Goal: Task Accomplishment & Management: Complete application form

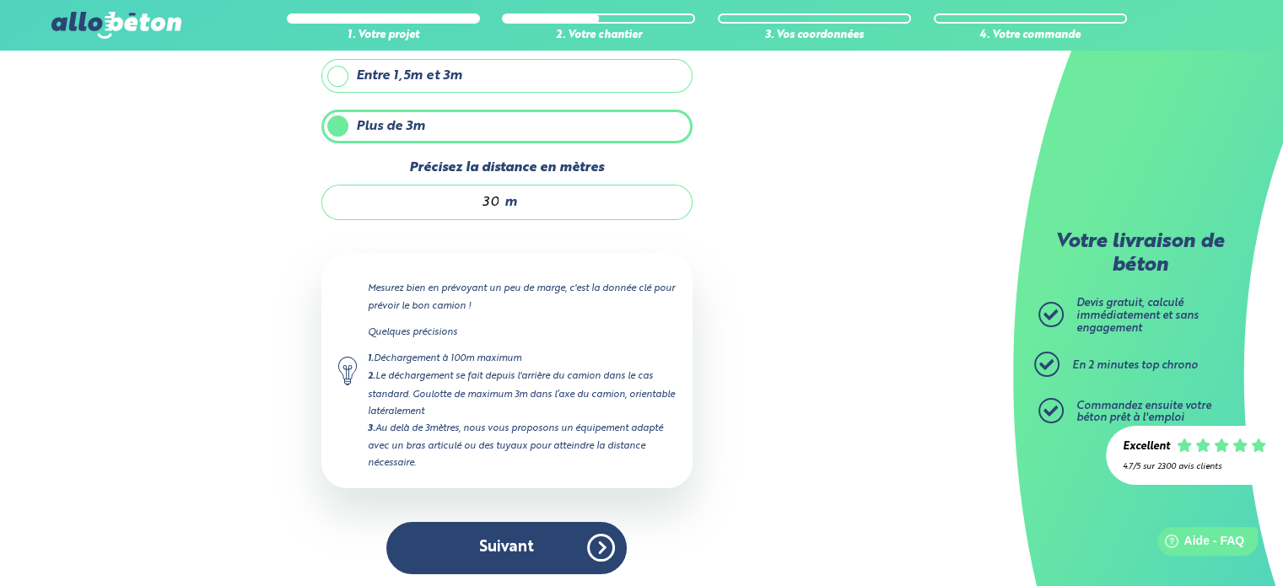
scroll to position [171, 0]
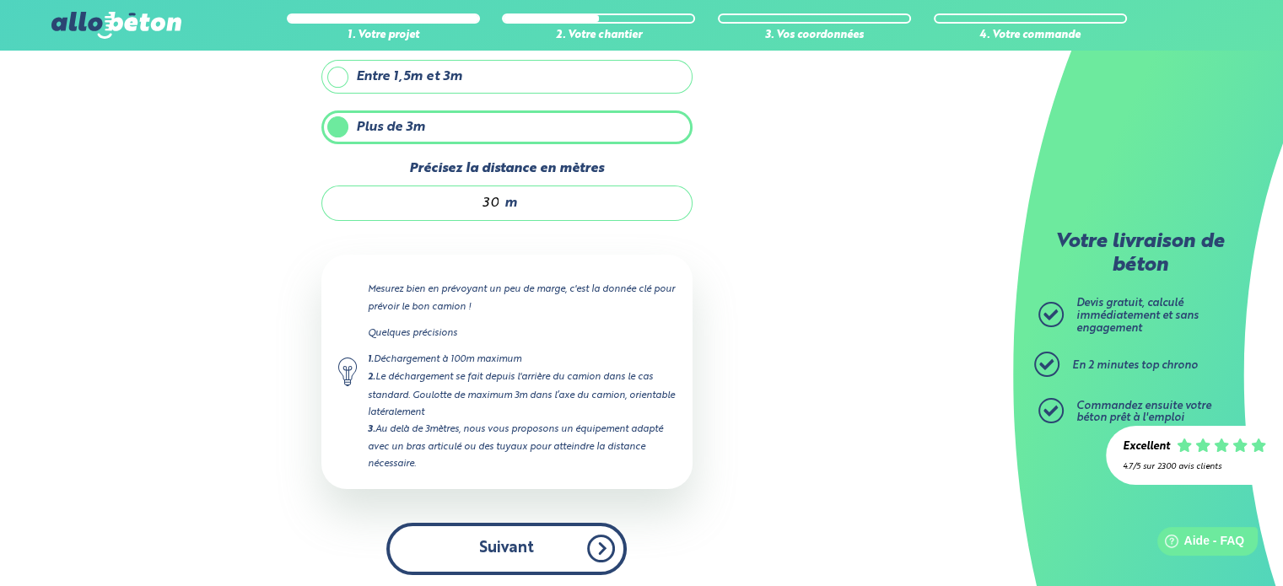
click at [554, 544] on button "Suivant" at bounding box center [506, 548] width 240 height 51
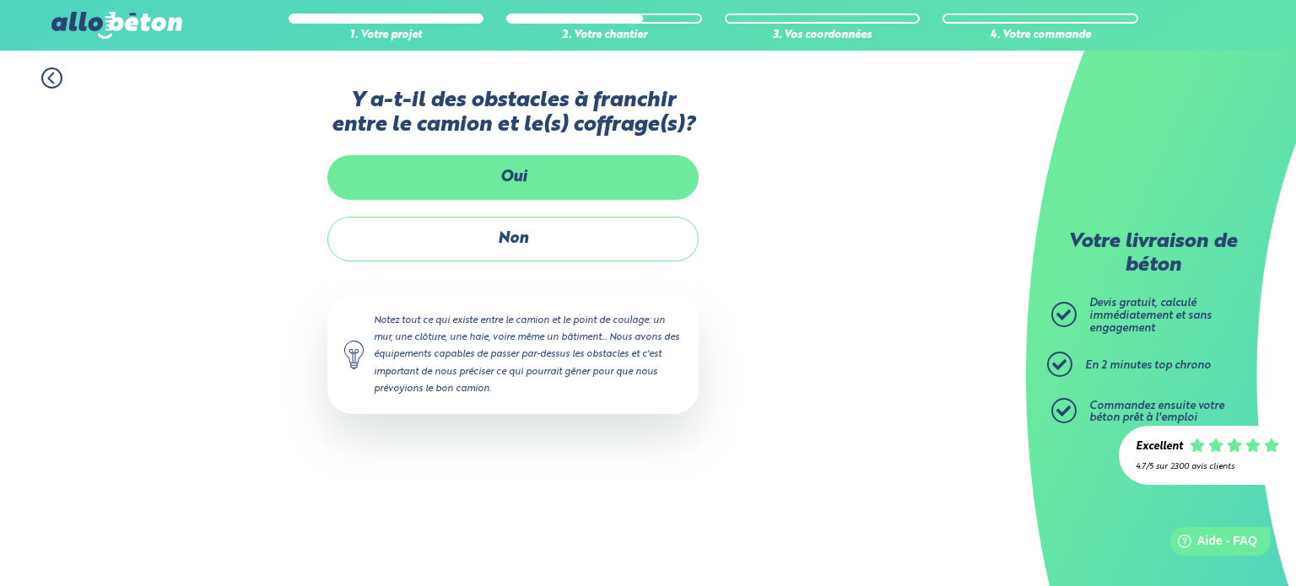
click at [545, 181] on label "Oui" at bounding box center [512, 177] width 371 height 45
click at [0, 0] on input "Oui" at bounding box center [0, 0] width 0 height 0
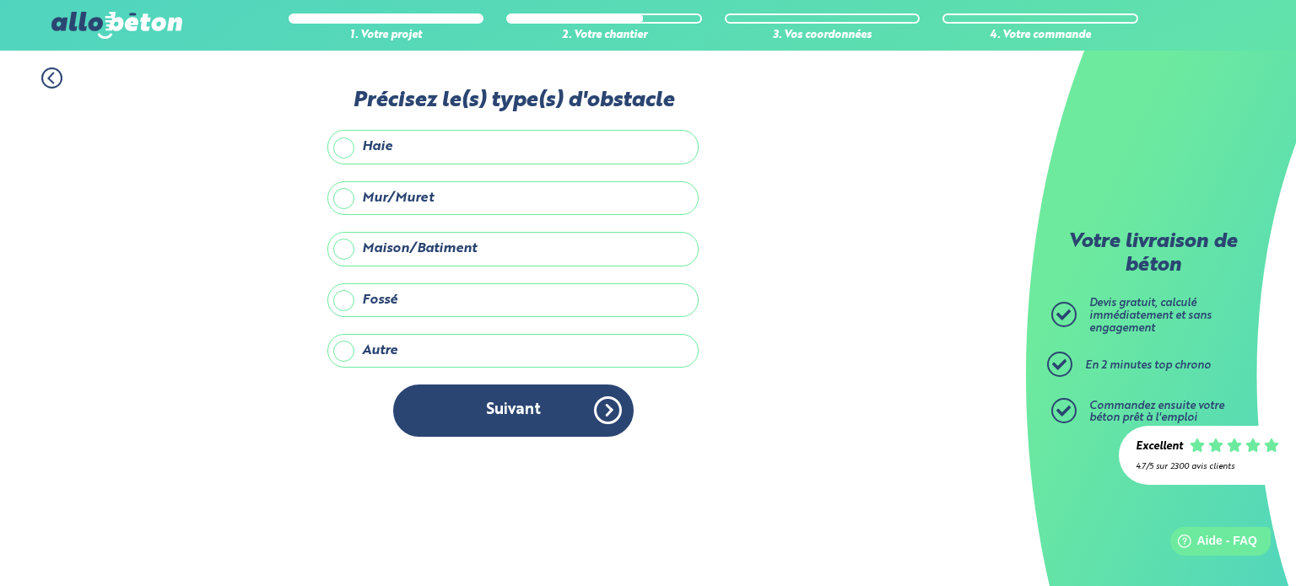
click at [391, 344] on label "Autre" at bounding box center [512, 351] width 371 height 34
click at [0, 0] on input "Autre" at bounding box center [0, 0] width 0 height 0
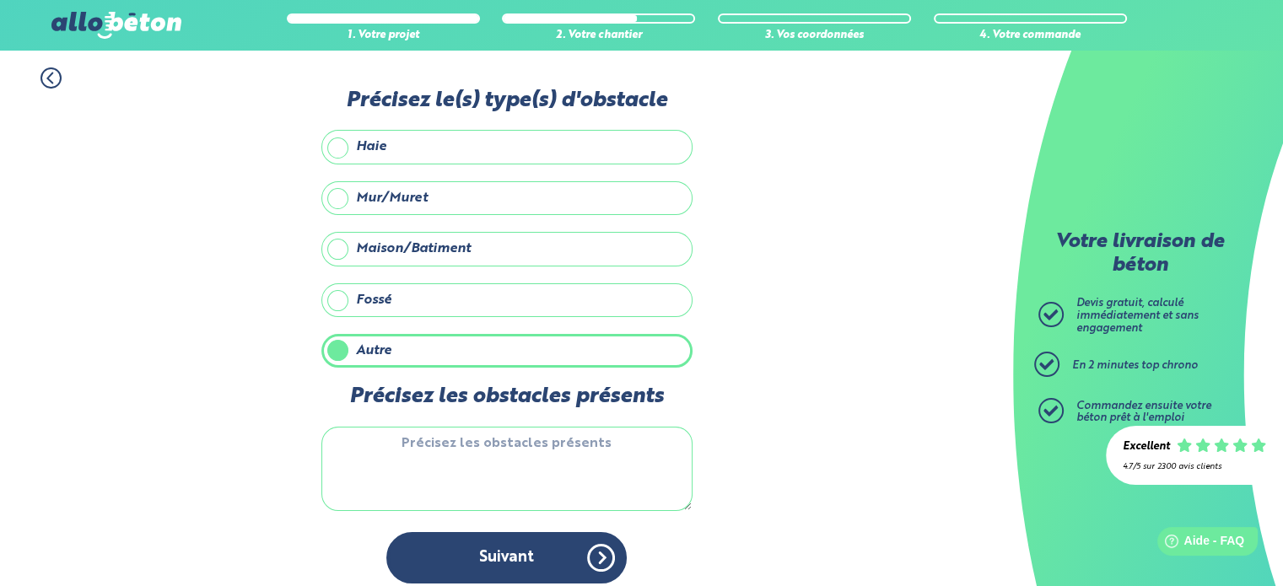
click at [461, 450] on textarea "Précisez les obstacles présents" at bounding box center [506, 469] width 371 height 84
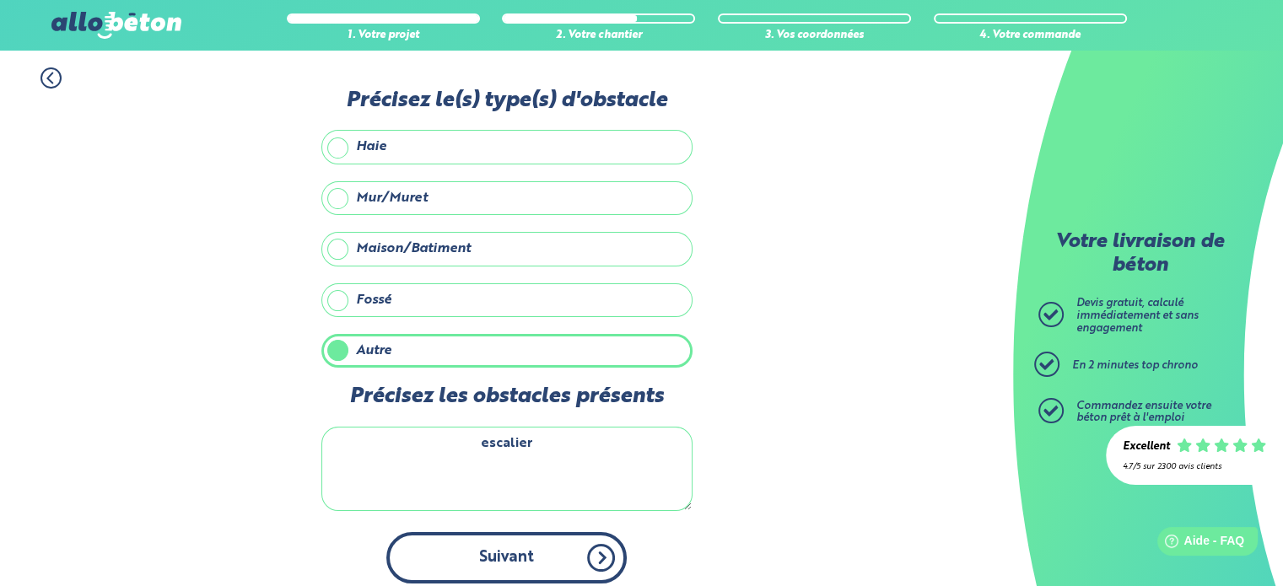
type textarea "escalier"
click at [585, 576] on button "Suivant" at bounding box center [506, 557] width 240 height 51
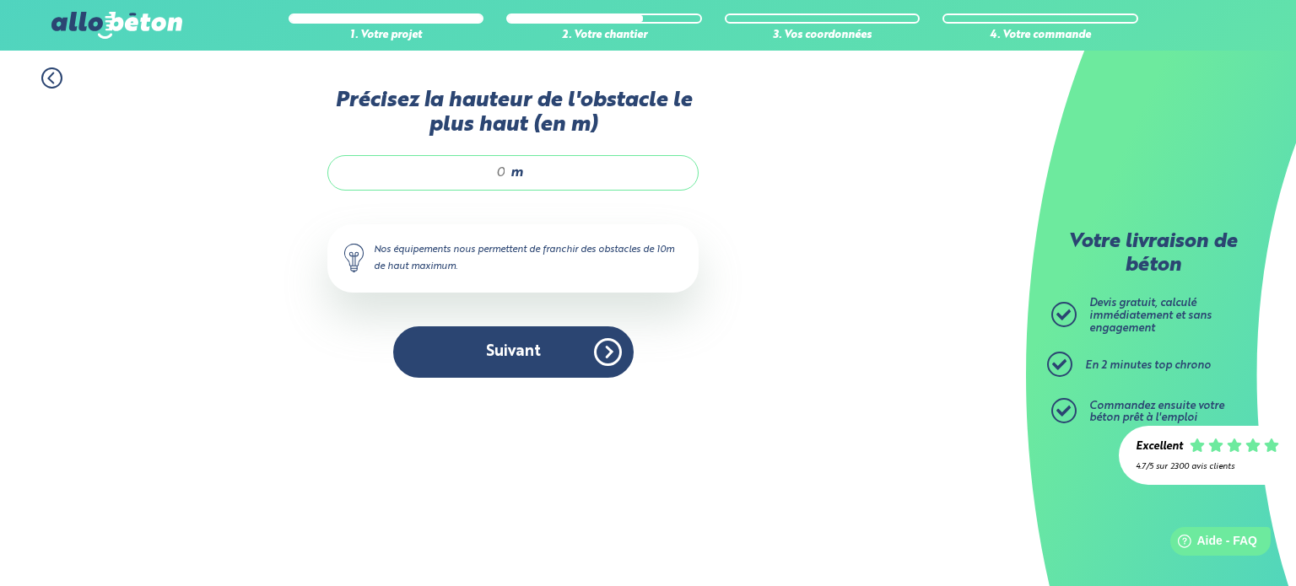
click at [501, 169] on input "Précisez la hauteur de l'obstacle le plus haut (en m)" at bounding box center [425, 173] width 161 height 17
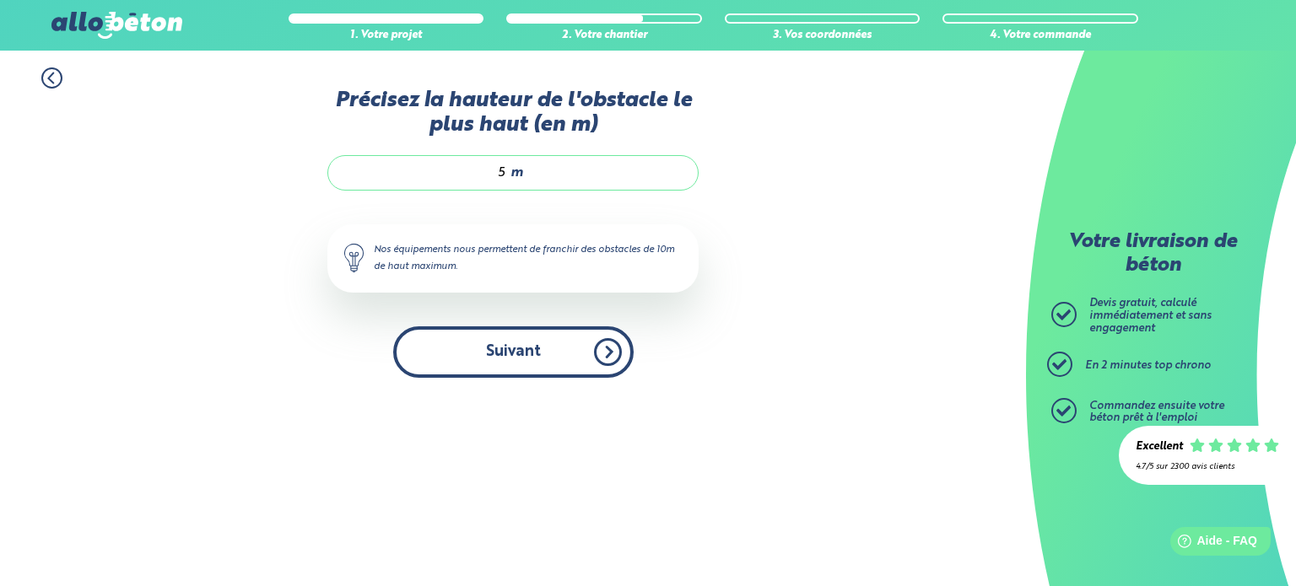
type input "5"
click at [523, 354] on button "Suivant" at bounding box center [513, 352] width 240 height 51
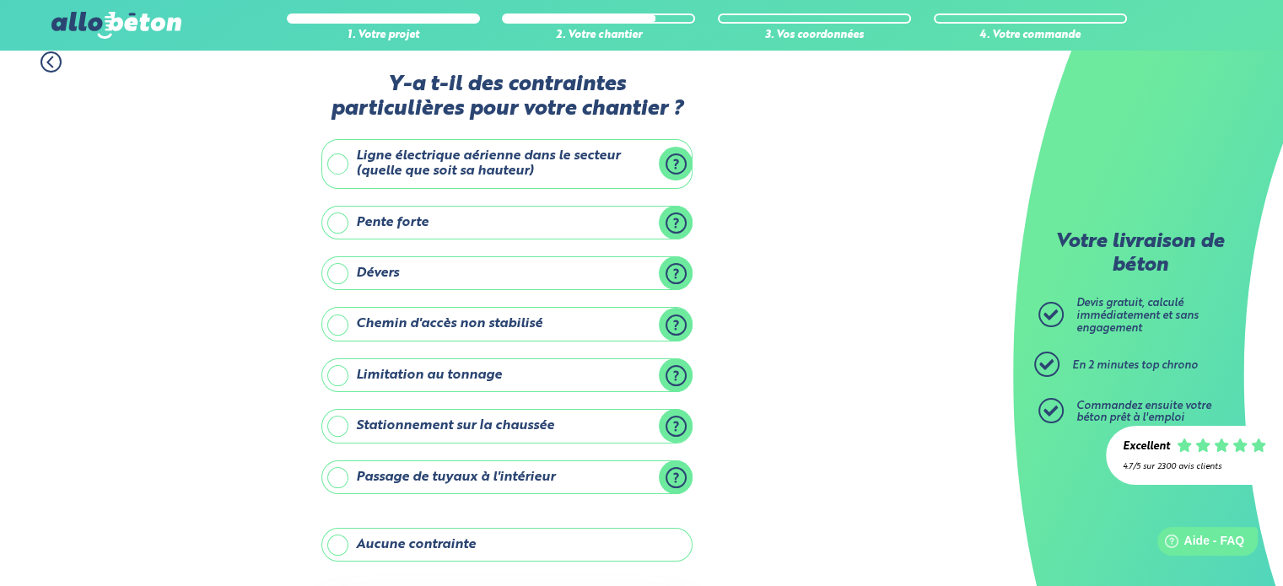
scroll to position [17, 0]
click at [452, 462] on label "Passage de tuyaux à l'intérieur" at bounding box center [506, 477] width 371 height 34
click at [0, 0] on input "Passage de tuyaux à l'intérieur" at bounding box center [0, 0] width 0 height 0
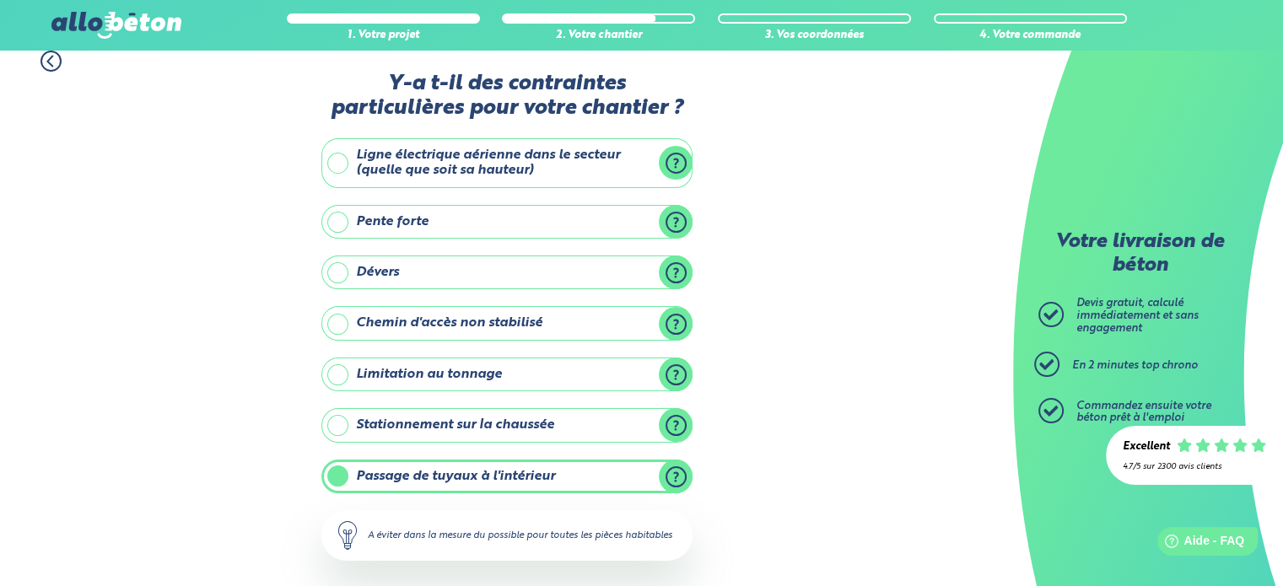
scroll to position [277, 0]
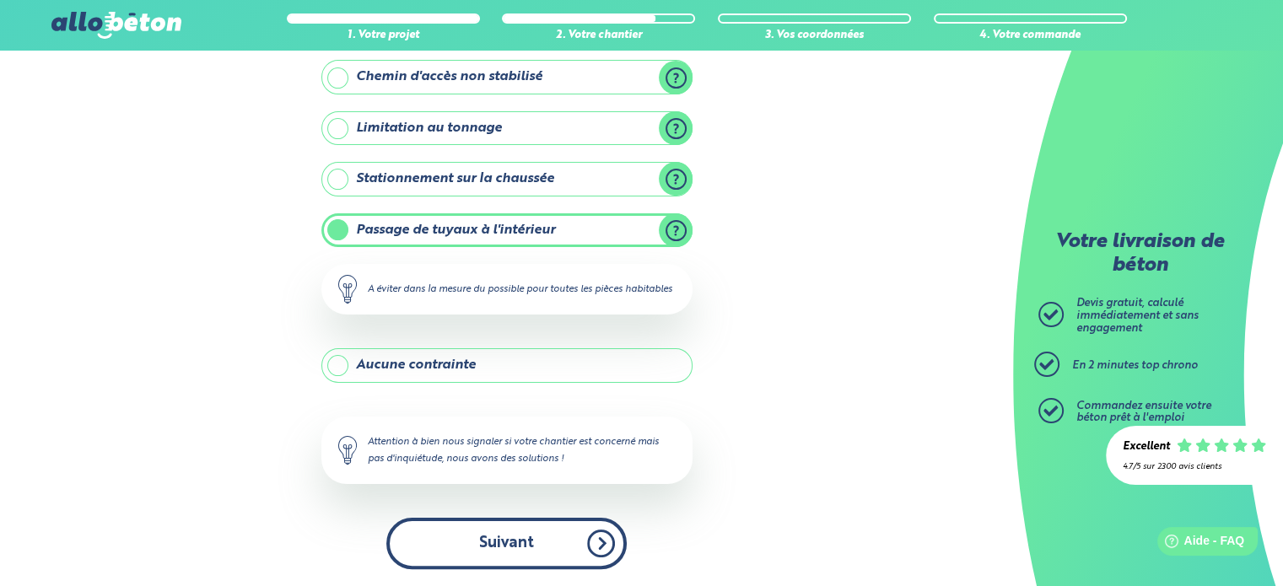
click at [541, 548] on button "Suivant" at bounding box center [506, 543] width 240 height 51
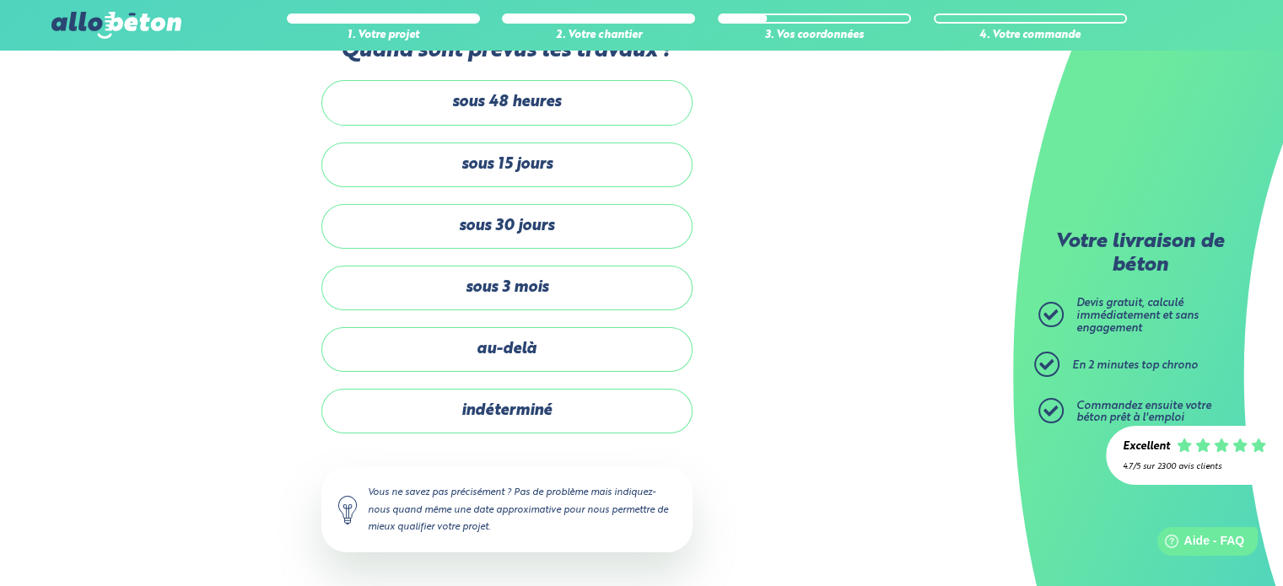
scroll to position [47, 0]
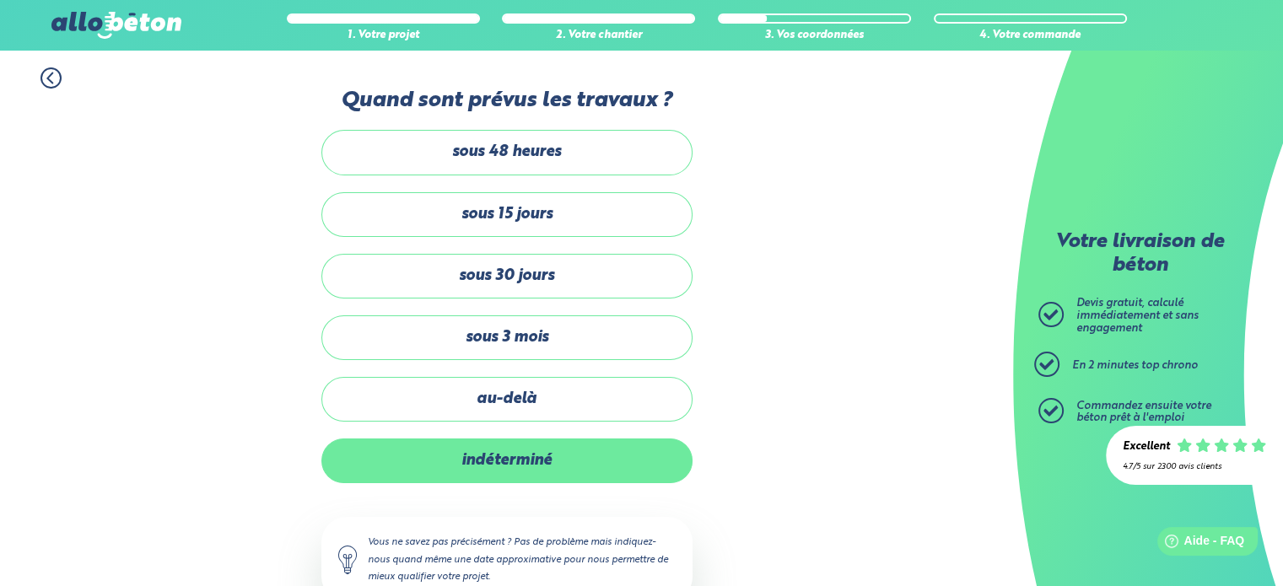
click at [533, 469] on label "indéterminé" at bounding box center [506, 461] width 371 height 45
click at [0, 0] on input "indéterminé" at bounding box center [0, 0] width 0 height 0
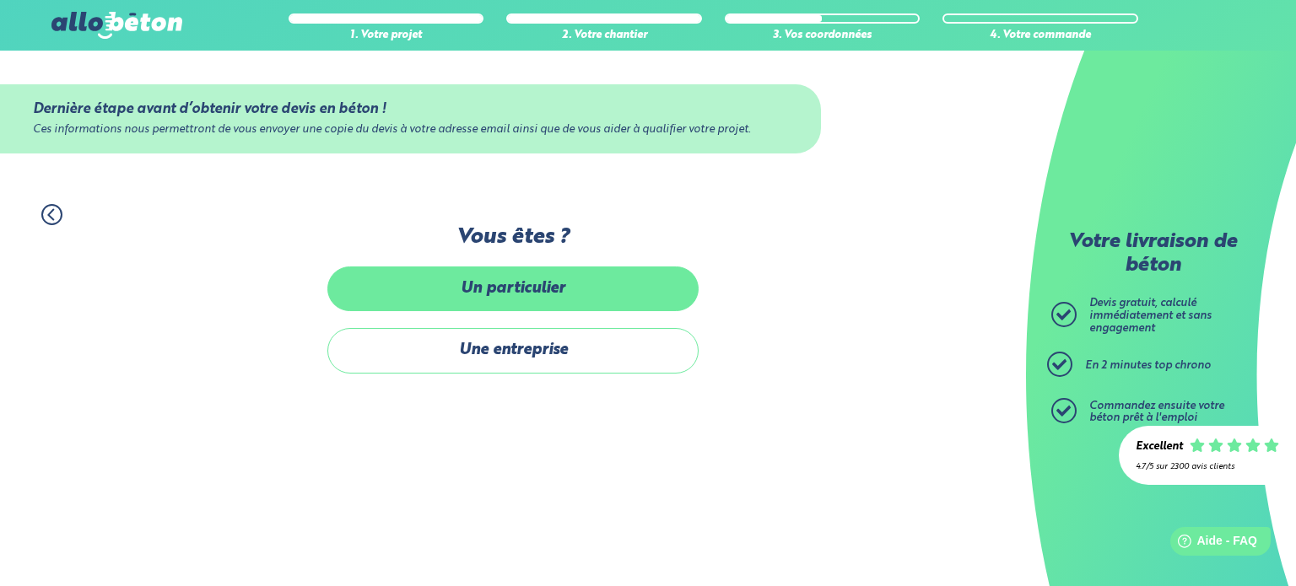
click at [534, 301] on label "Un particulier" at bounding box center [512, 289] width 371 height 45
click at [0, 0] on input "Un particulier" at bounding box center [0, 0] width 0 height 0
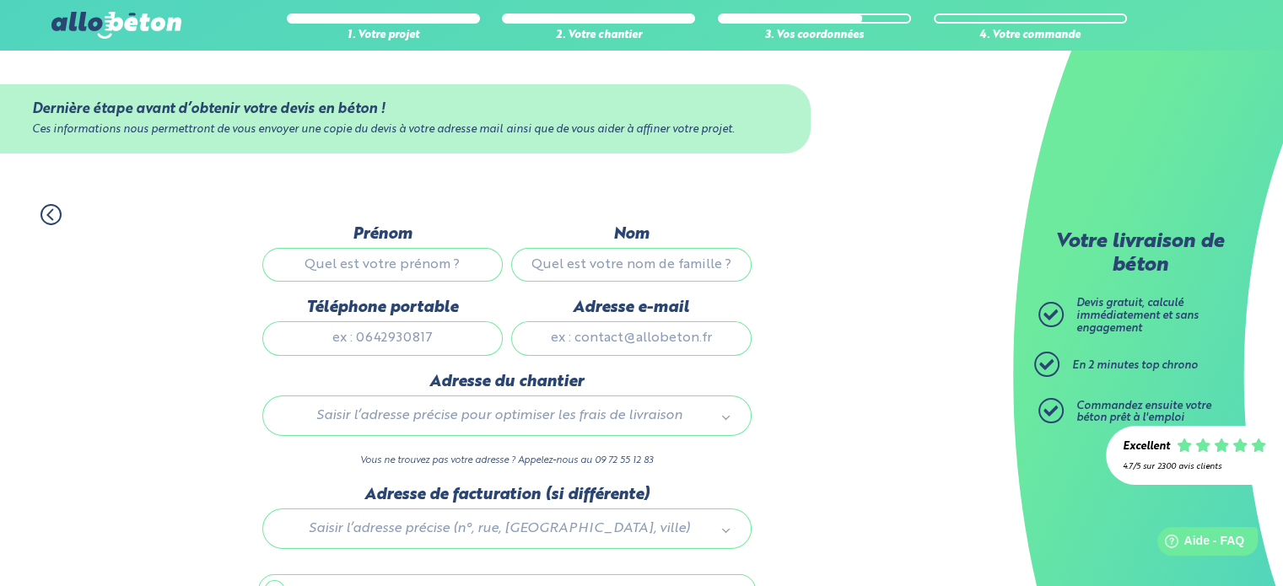
click at [456, 265] on input "Prénom" at bounding box center [382, 265] width 240 height 34
type input "[PERSON_NAME]"
type input "BROCHET"
type input "0658120842"
type input "[EMAIL_ADDRESS][DOMAIN_NAME]"
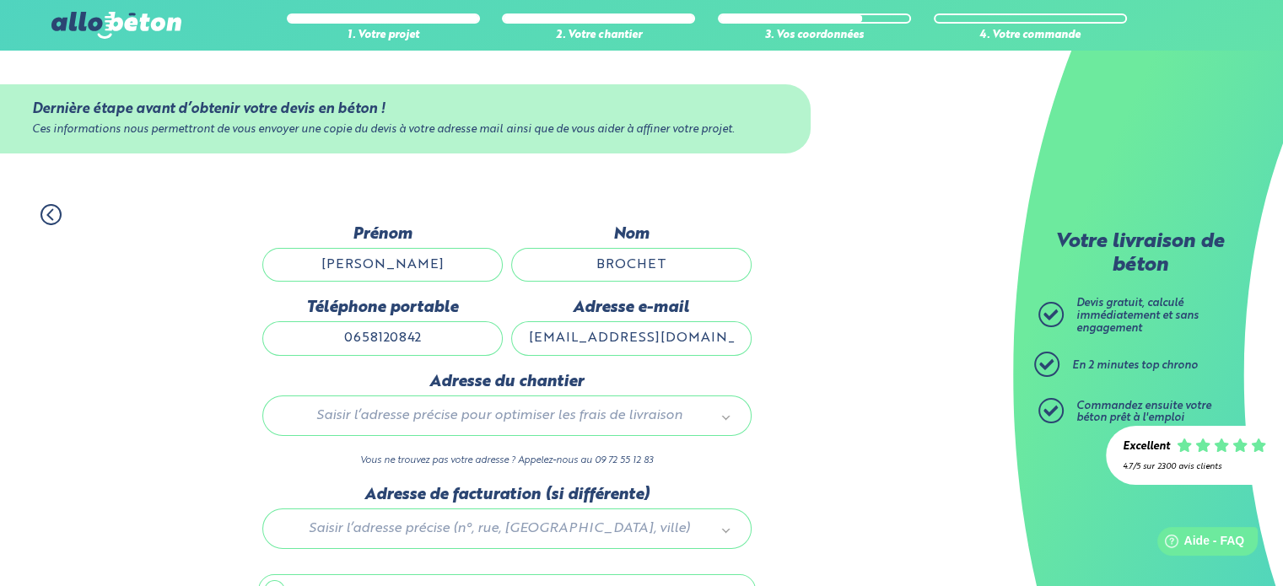
type input "[STREET_ADDRESS]"
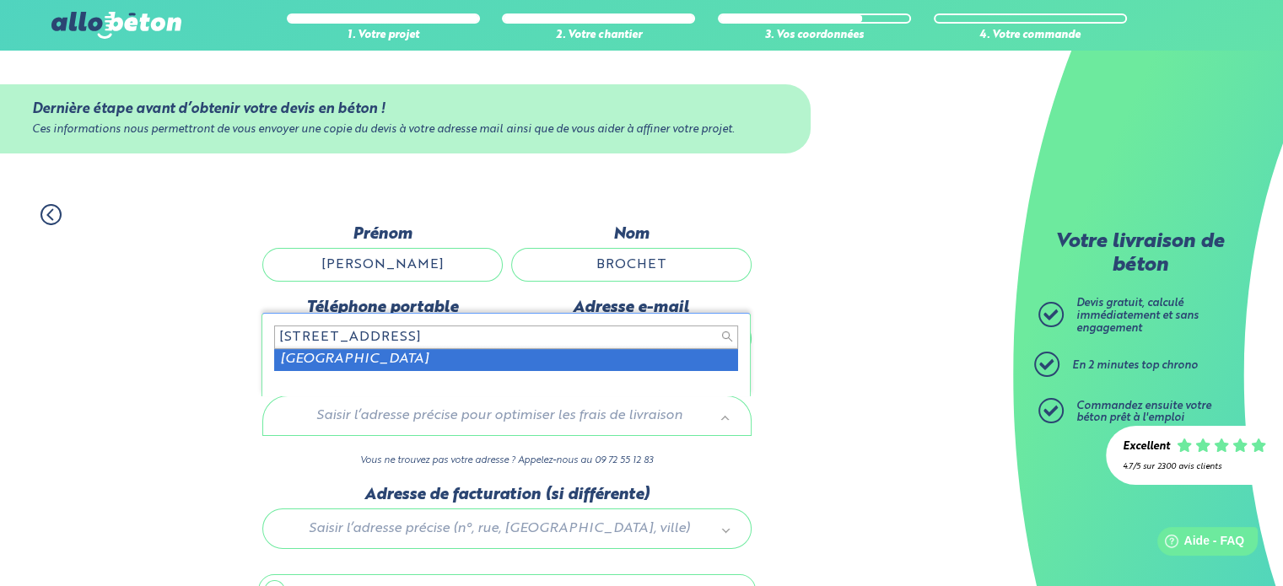
type input "[STREET_ADDRESS]"
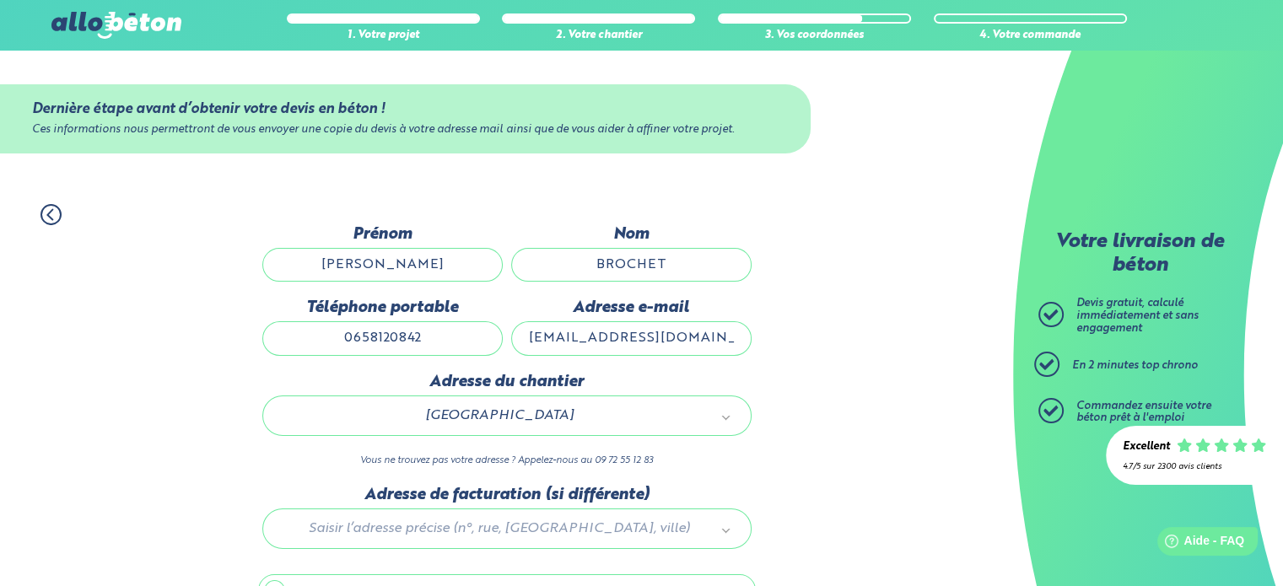
drag, startPoint x: 464, startPoint y: 348, endPoint x: 281, endPoint y: 316, distance: 185.7
click at [281, 316] on div "Téléphone portable [PHONE_NUMBER]" at bounding box center [382, 335] width 249 height 73
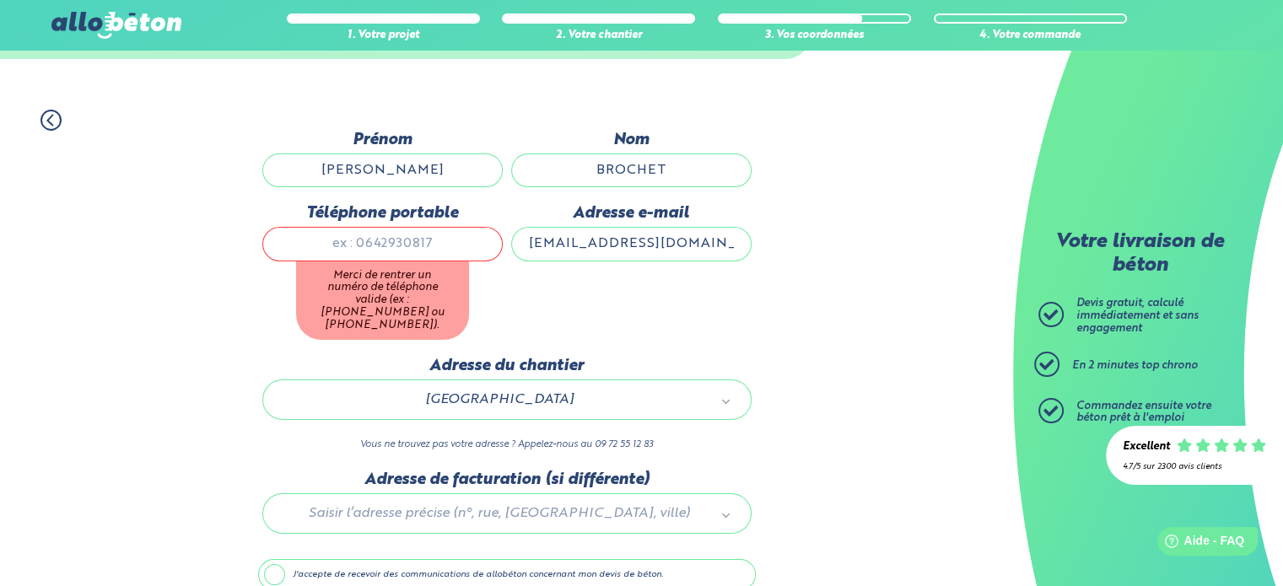
click at [441, 421] on div "Dernière étape avant d’obtenir votre devis en béton ! Ces informations nous per…" at bounding box center [507, 399] width 498 height 537
type input "0658120842"
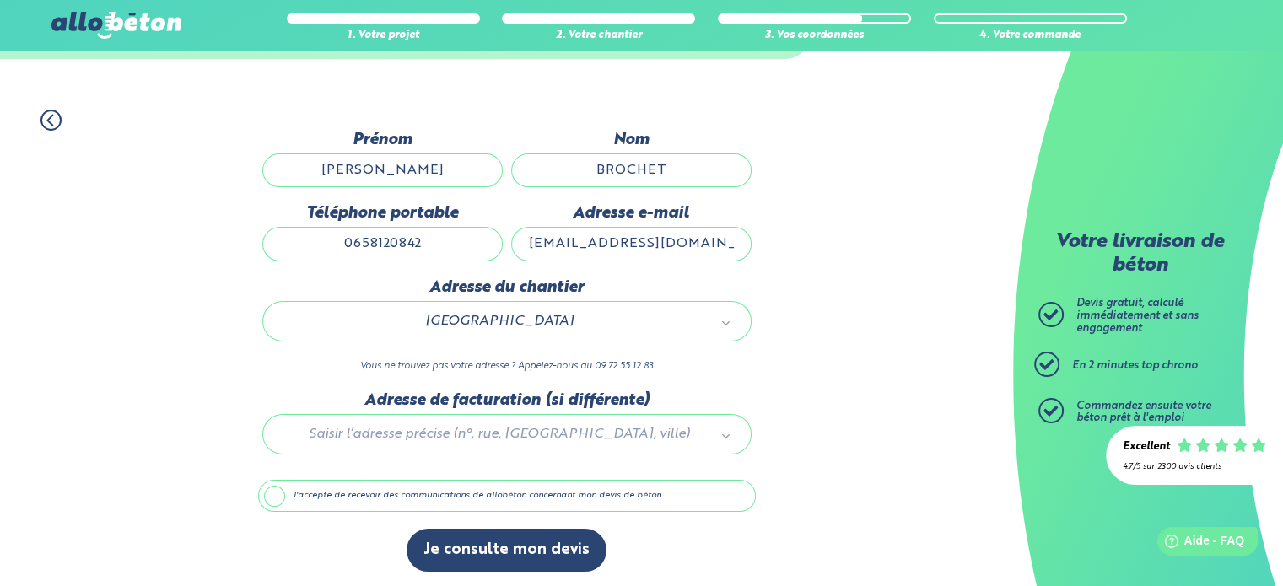
click at [44, 354] on div "1. Votre projet 2. Votre chantier 3. Vos coordonnées 4. Votre commande Dernière…" at bounding box center [506, 341] width 1013 height 496
click at [539, 436] on div at bounding box center [507, 431] width 498 height 80
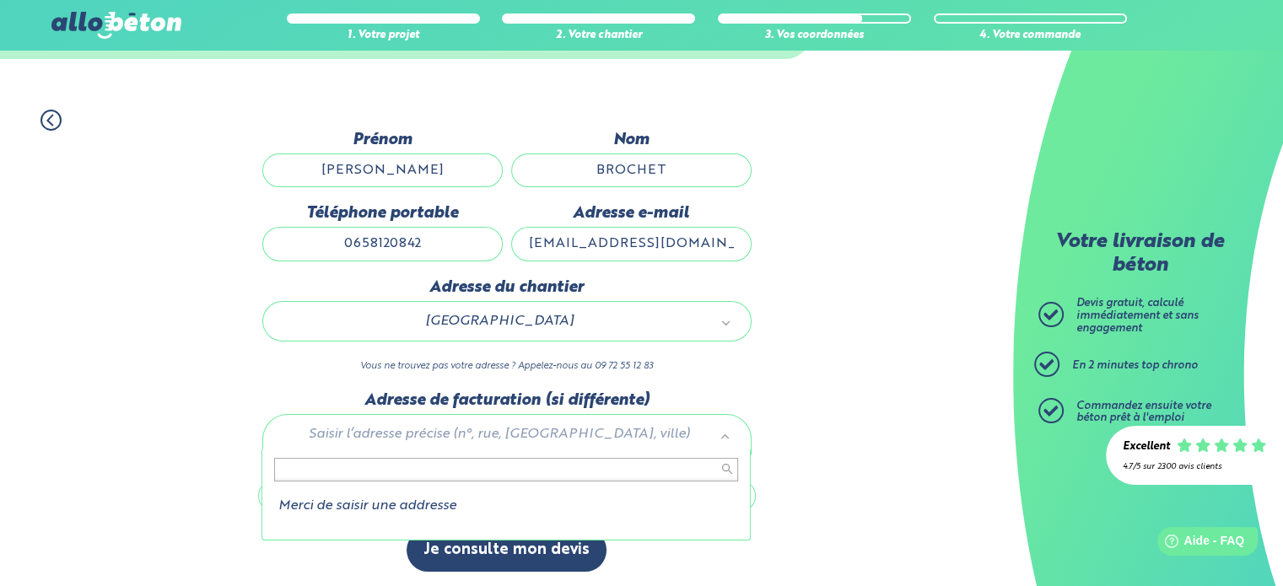
click at [425, 505] on li "Merci de saisir une addresse" at bounding box center [506, 506] width 464 height 15
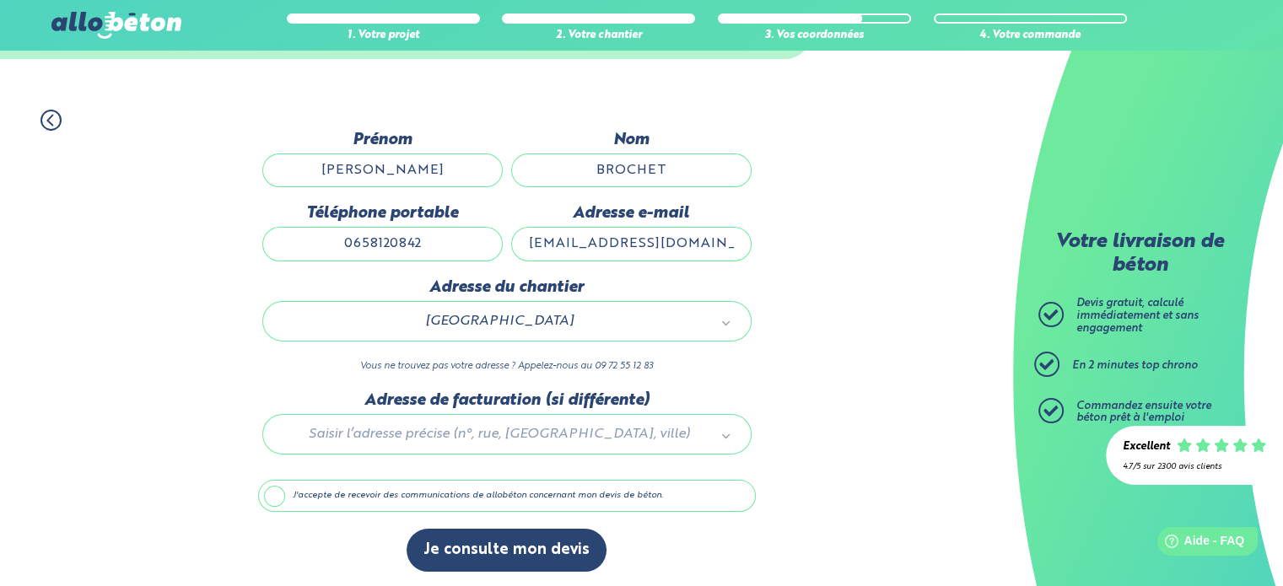
click at [450, 494] on label "J'accepte de recevoir des communications de allobéton concernant mon devis de b…" at bounding box center [507, 496] width 498 height 32
click at [0, 0] on input "J'accepte de recevoir des communications de allobéton concernant mon devis de b…" at bounding box center [0, 0] width 0 height 0
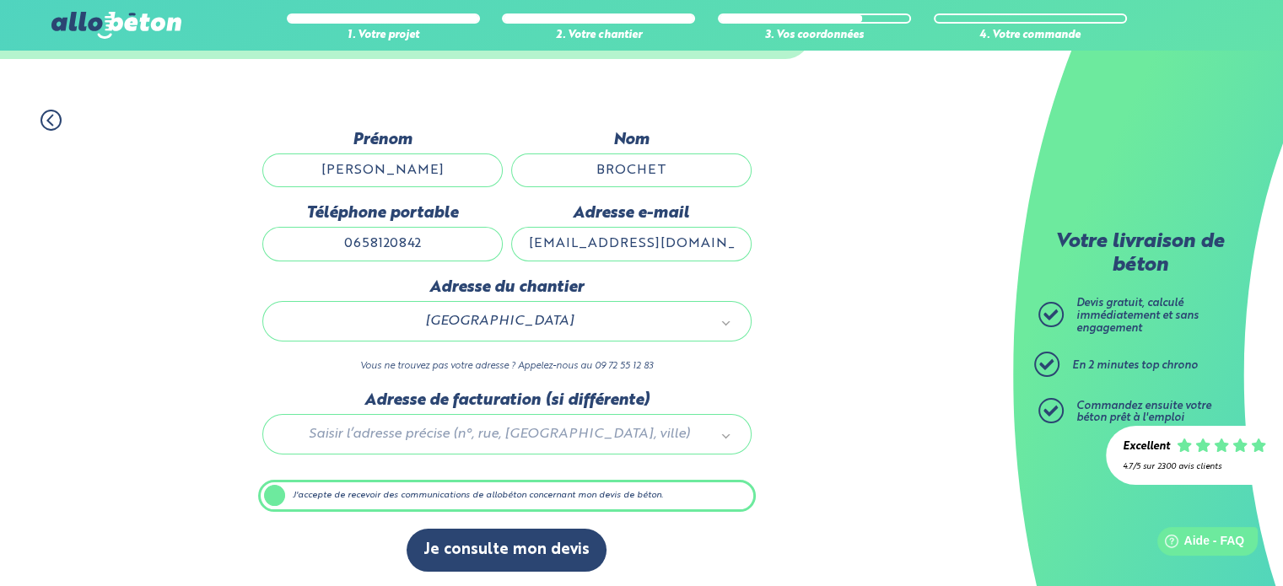
click at [450, 494] on label "J'accepte de recevoir des communications de allobéton concernant mon devis de b…" at bounding box center [507, 496] width 498 height 32
click at [0, 0] on input "J'accepte de recevoir des communications de allobéton concernant mon devis de b…" at bounding box center [0, 0] width 0 height 0
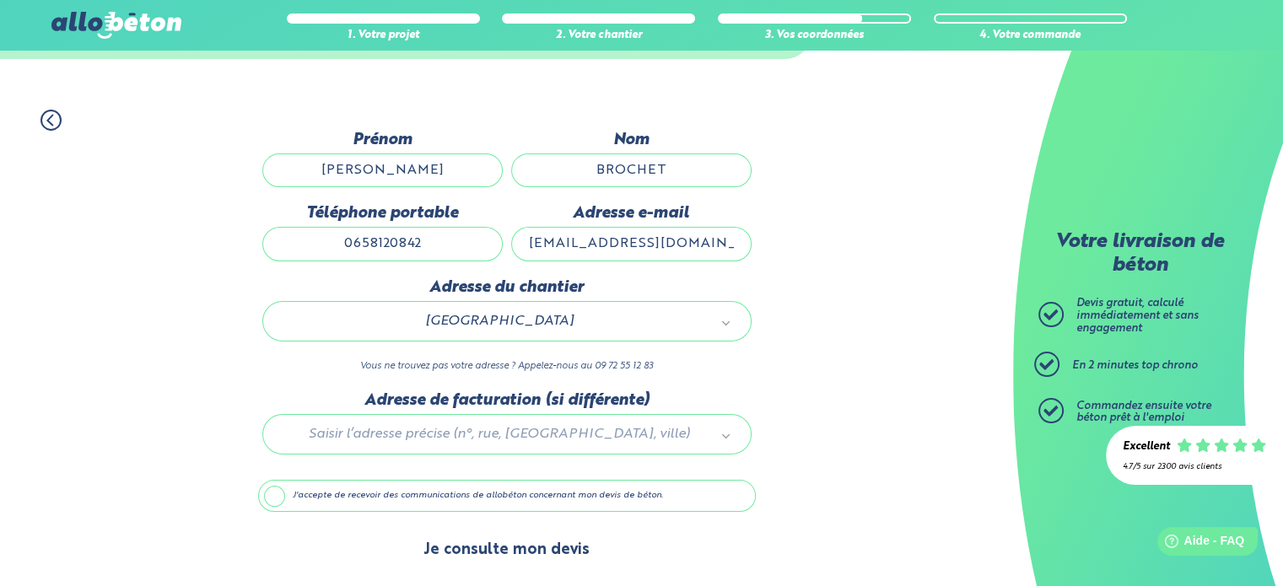
click at [521, 556] on button "Je consulte mon devis" at bounding box center [507, 550] width 200 height 43
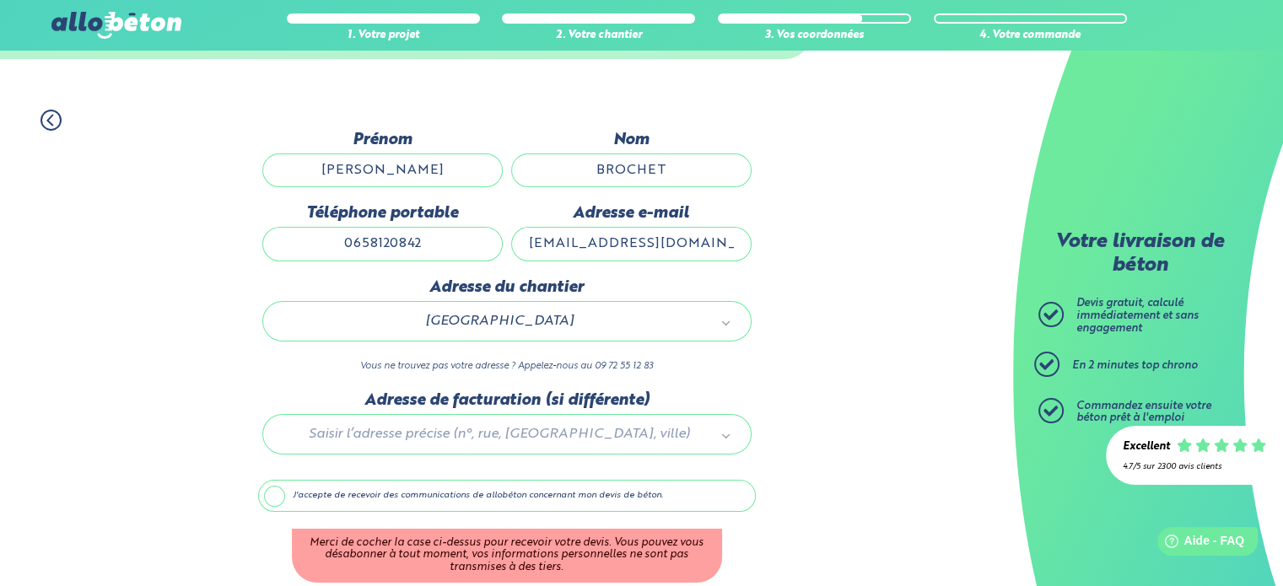
click at [422, 493] on label "J'accepte de recevoir des communications de allobéton concernant mon devis de b…" at bounding box center [507, 496] width 498 height 32
click at [0, 0] on input "J'accepte de recevoir des communications de allobéton concernant mon devis de b…" at bounding box center [0, 0] width 0 height 0
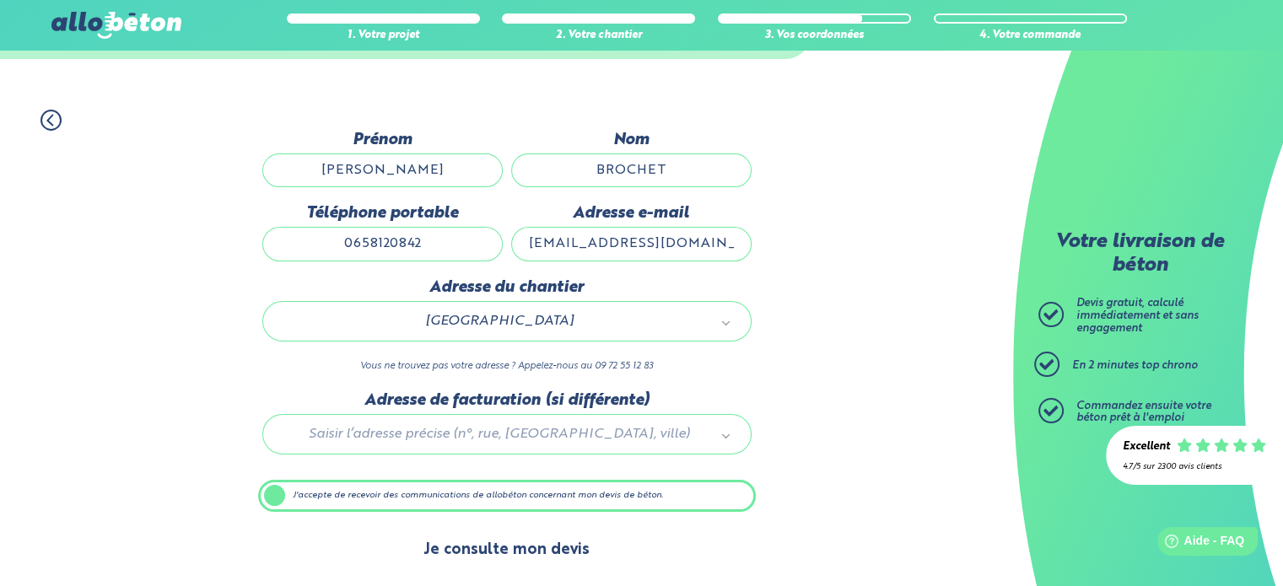
click at [472, 529] on button "Je consulte mon devis" at bounding box center [507, 550] width 200 height 43
